Goal: Task Accomplishment & Management: Complete application form

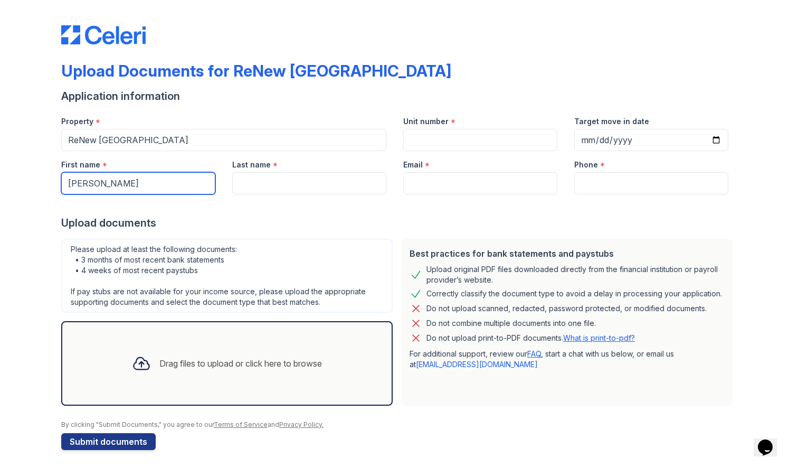
type input "[PERSON_NAME]"
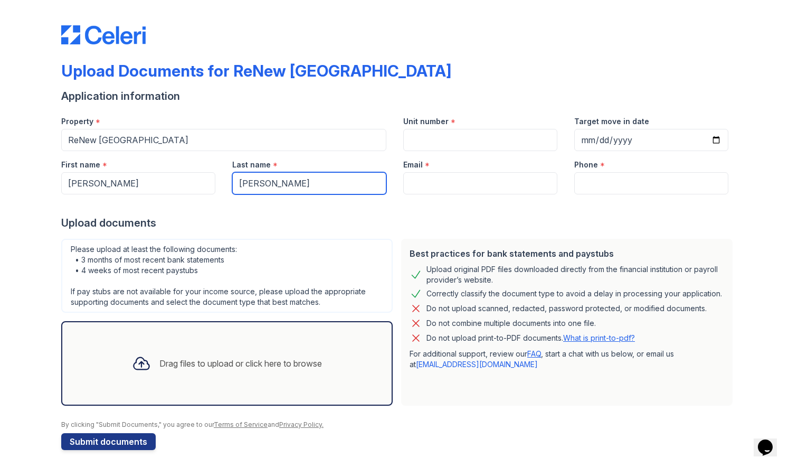
type input "[PERSON_NAME]"
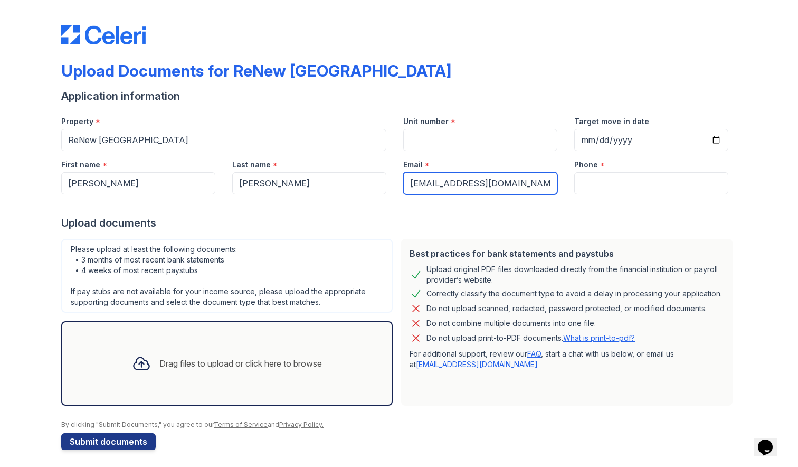
type input "[EMAIL_ADDRESS][DOMAIN_NAME]"
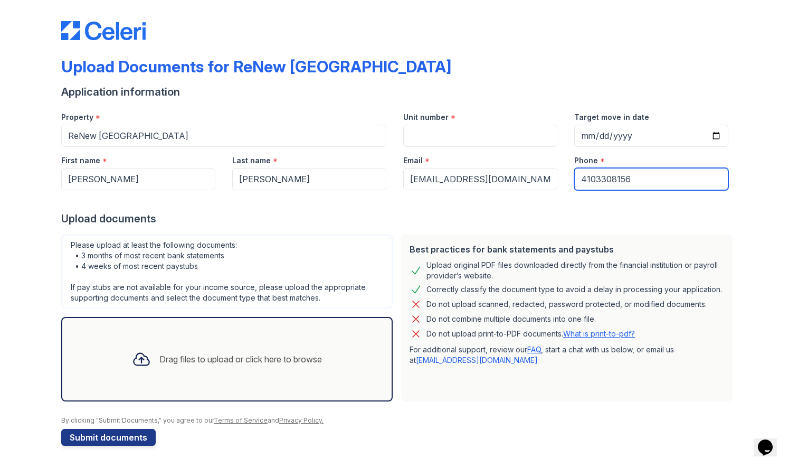
type input "4103308156"
click at [162, 360] on div "Drag files to upload or click here to browse" at bounding box center [240, 359] width 163 height 13
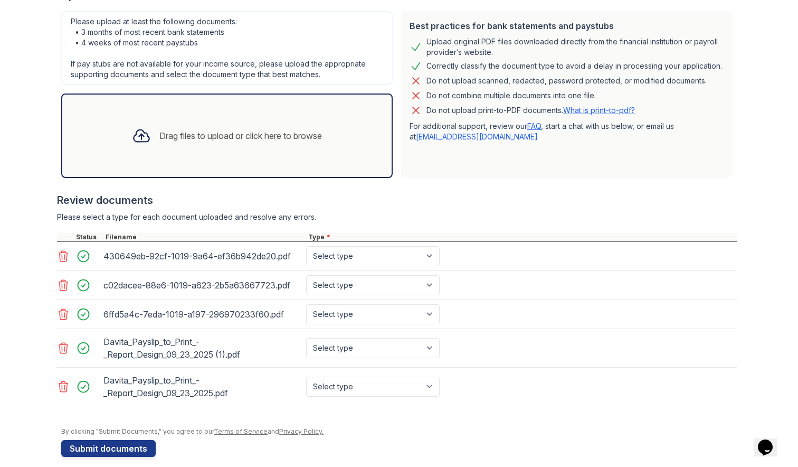
scroll to position [228, 0]
select select "bank_statement"
select select "paystub"
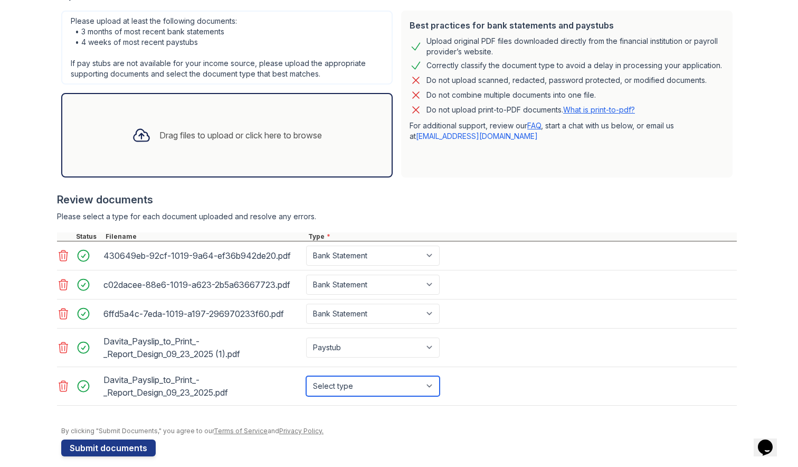
select select "paystub"
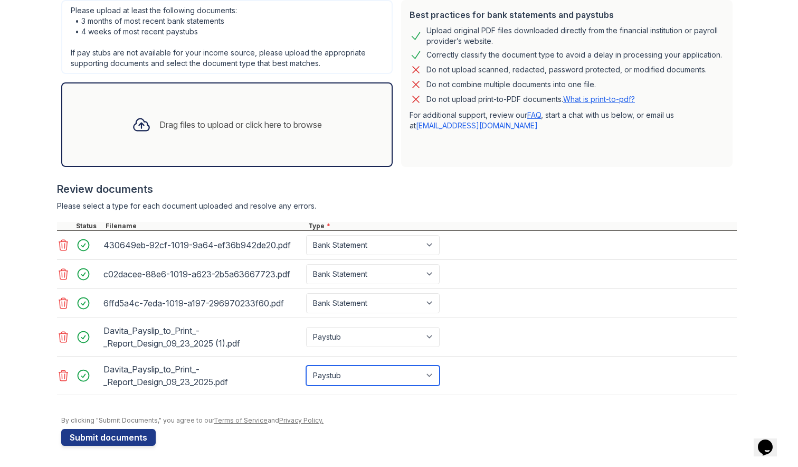
scroll to position [239, 0]
click at [142, 440] on button "Submit documents" at bounding box center [108, 437] width 95 height 17
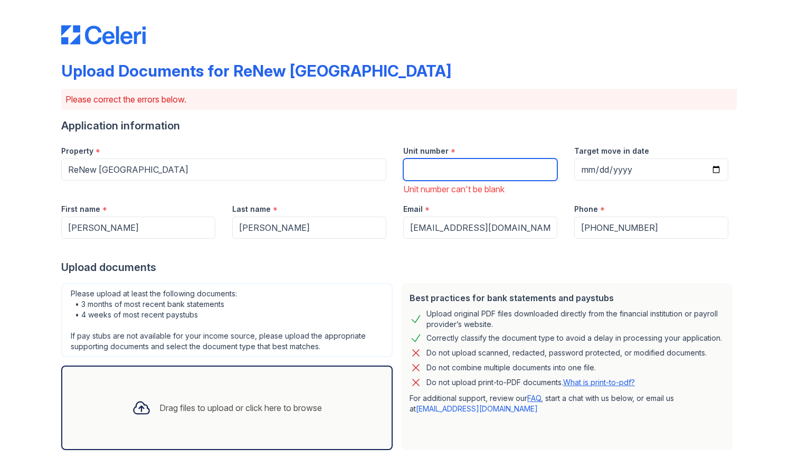
click at [433, 159] on input "Unit number" at bounding box center [480, 169] width 154 height 22
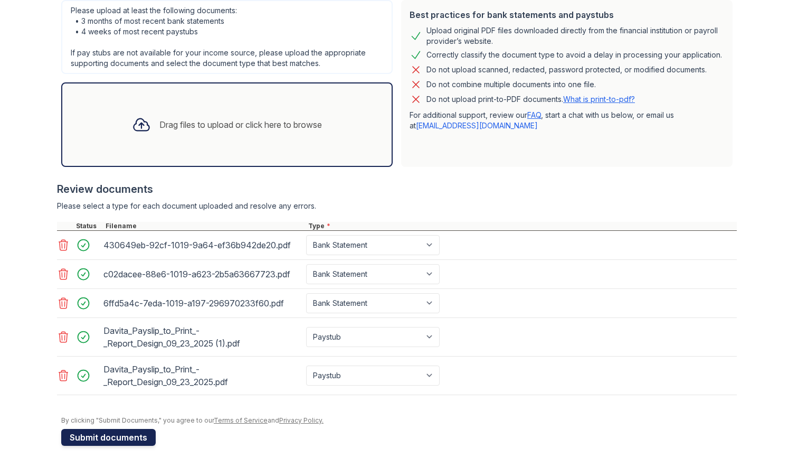
scroll to position [283, 0]
type input "3 201A"
click at [114, 437] on button "Submit documents" at bounding box center [108, 437] width 95 height 17
